Goal: Book appointment/travel/reservation

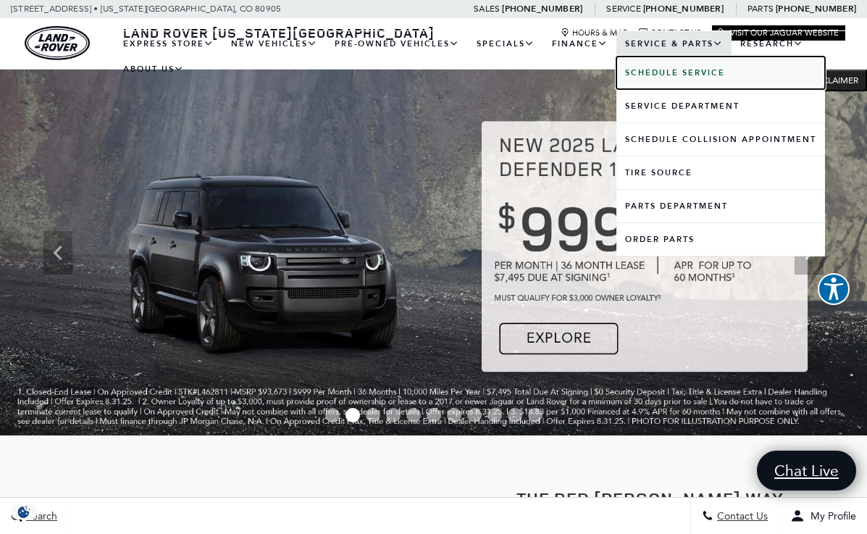
click at [674, 78] on link "Schedule Service" at bounding box center [721, 73] width 209 height 33
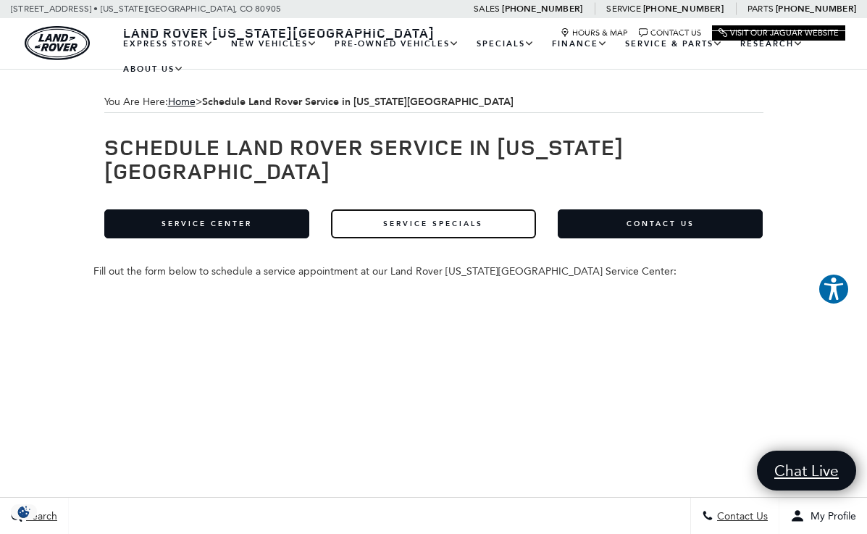
click at [441, 209] on link "Service Specials" at bounding box center [433, 223] width 205 height 29
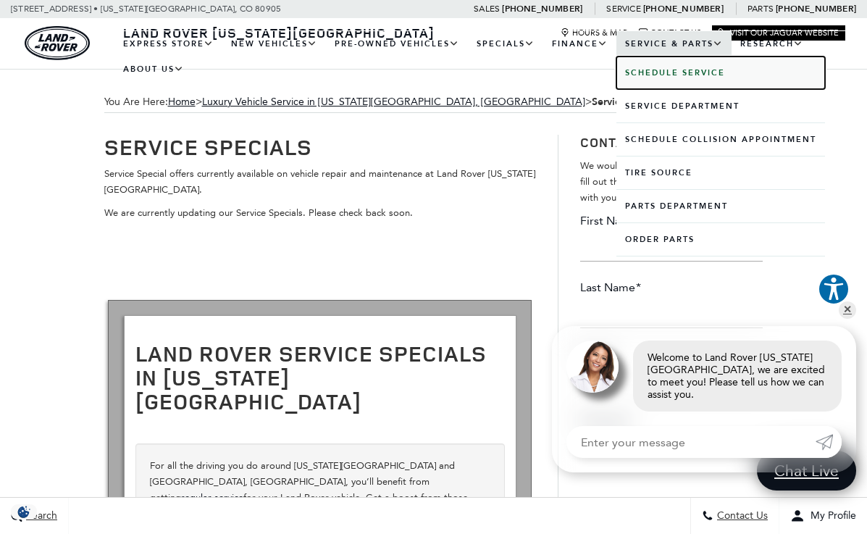
click at [657, 71] on b "Schedule Service" at bounding box center [675, 72] width 100 height 11
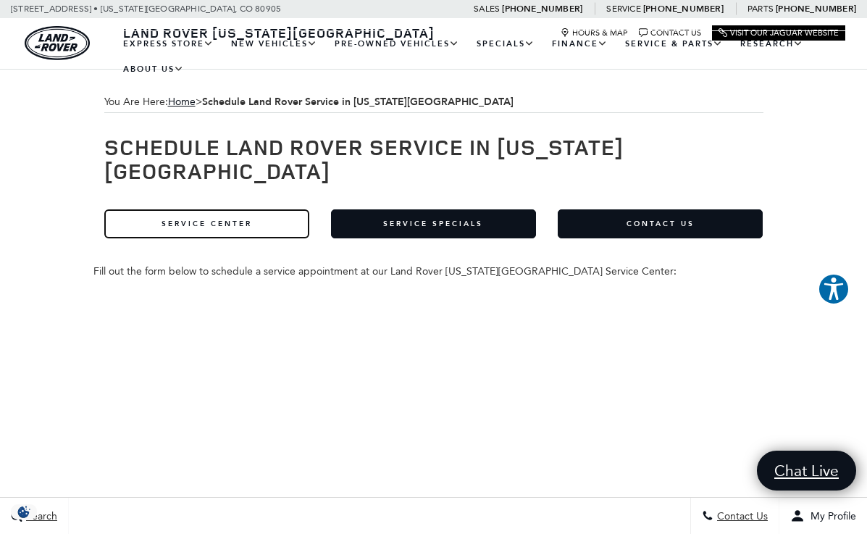
click at [222, 209] on link "Service Center" at bounding box center [206, 223] width 205 height 29
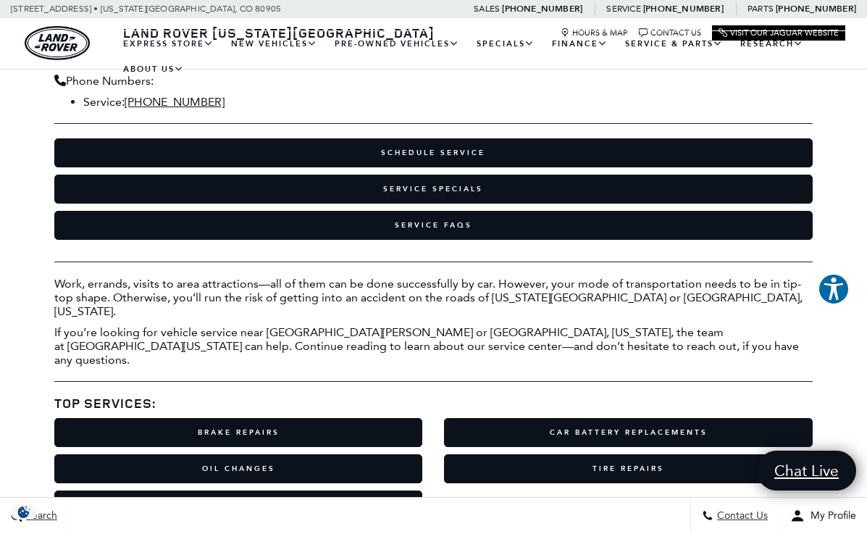
scroll to position [293, 0]
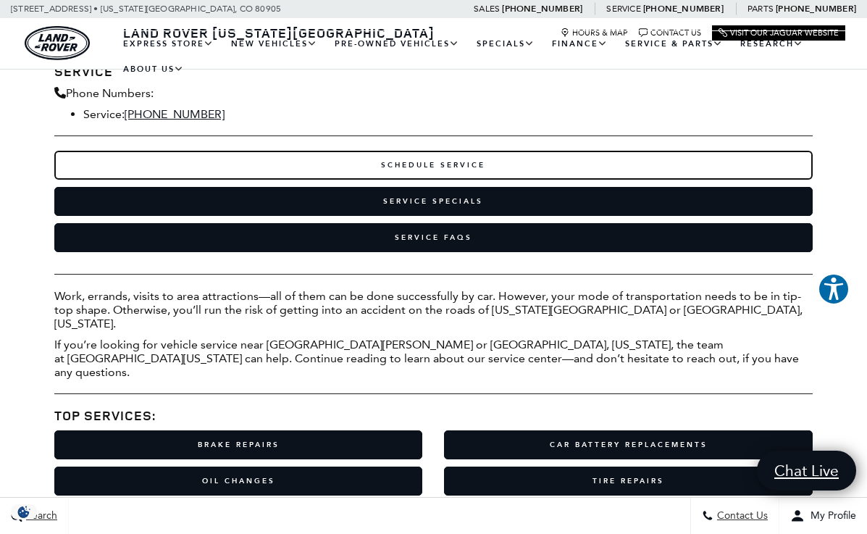
click at [441, 164] on link "Schedule Service" at bounding box center [433, 165] width 759 height 29
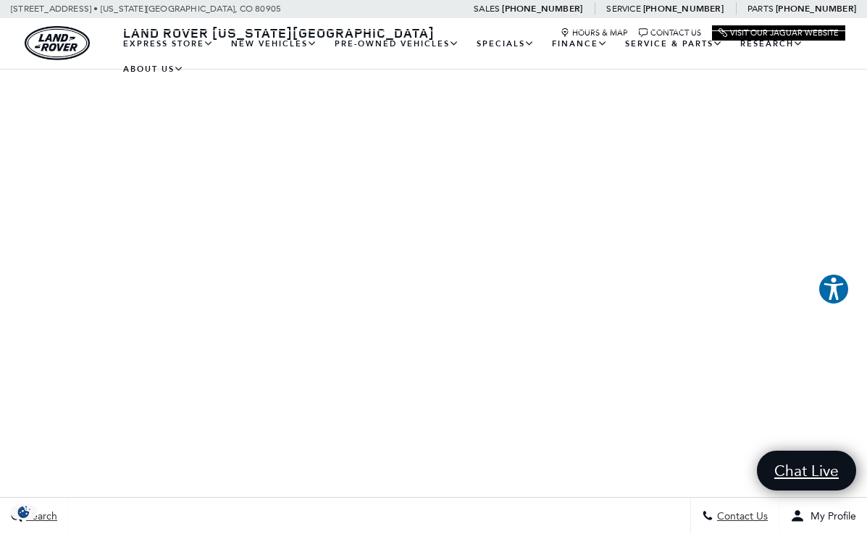
scroll to position [310, 0]
